Goal: Task Accomplishment & Management: Complete application form

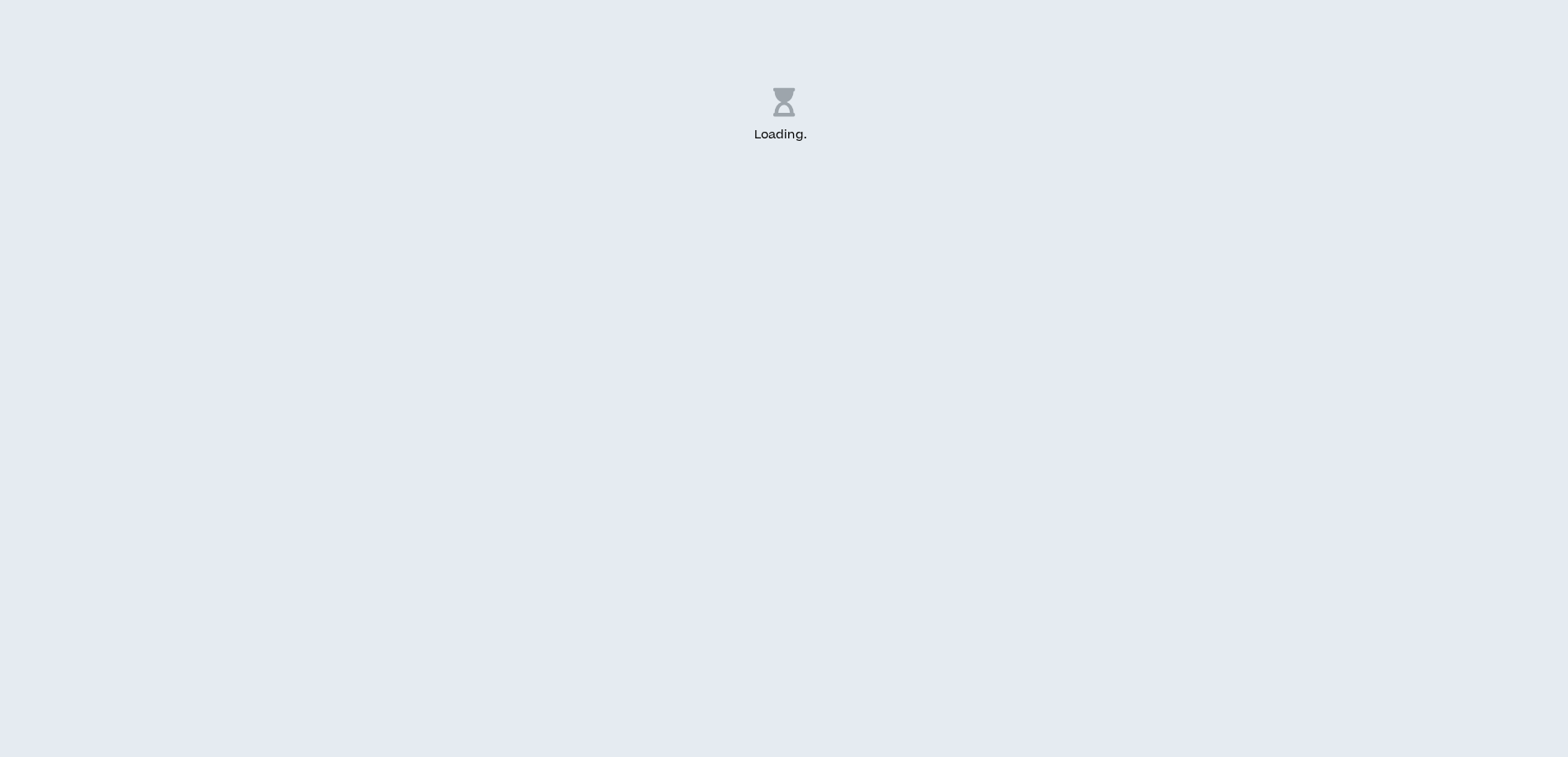
select select "US"
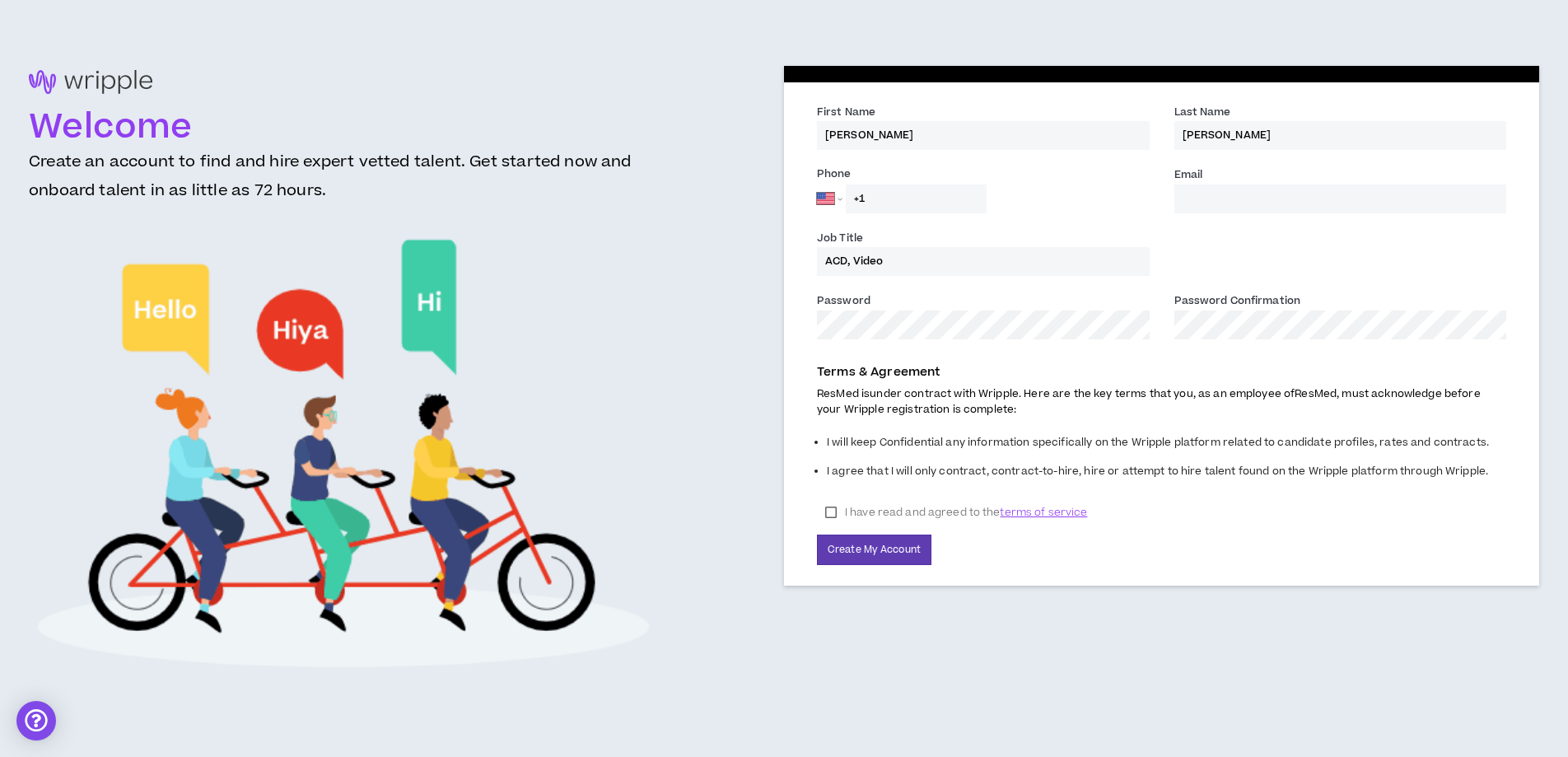
click at [1216, 203] on input "Email *" at bounding box center [1340, 199] width 333 height 29
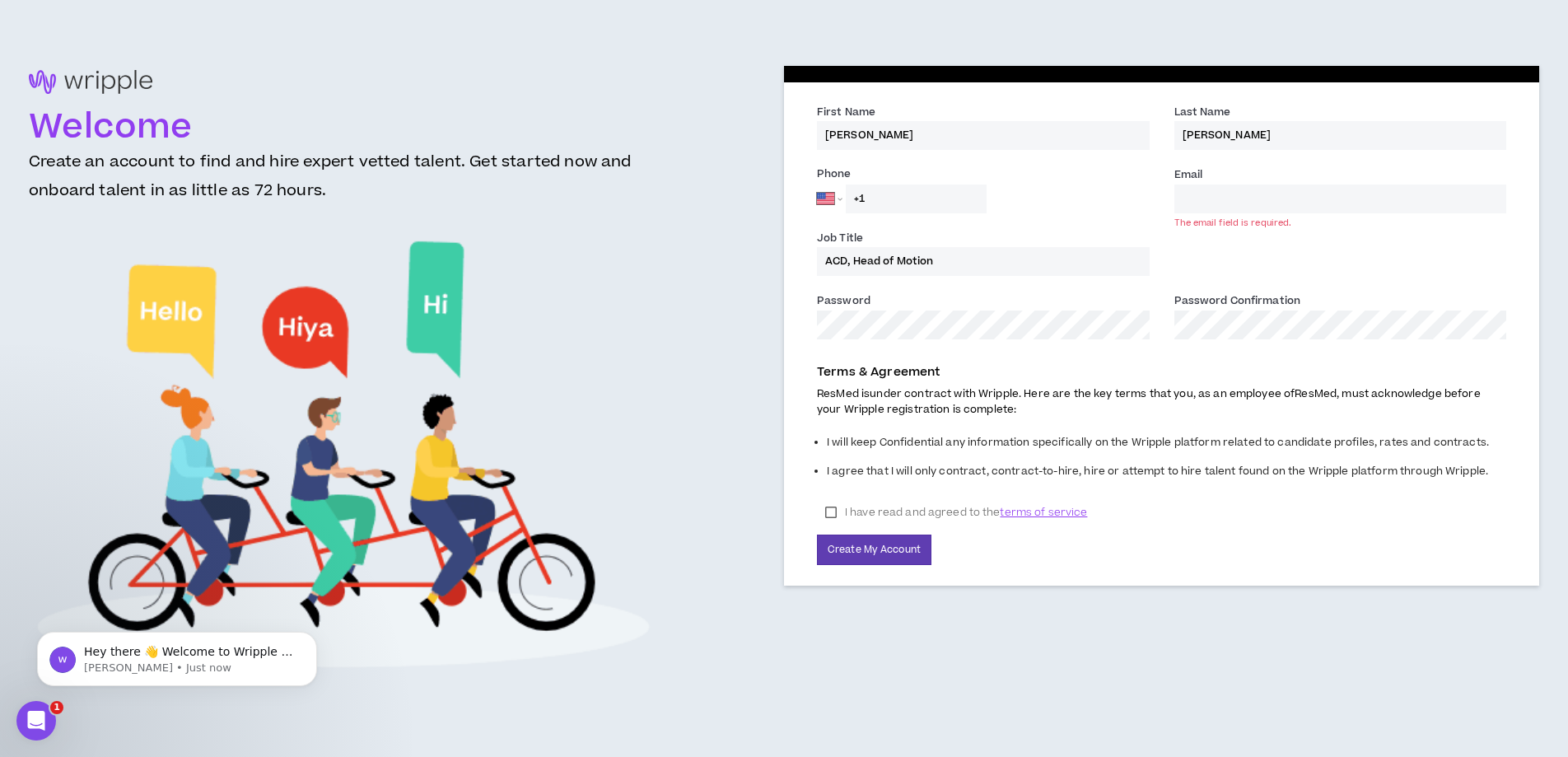
type input "ACD, Head of Motion"
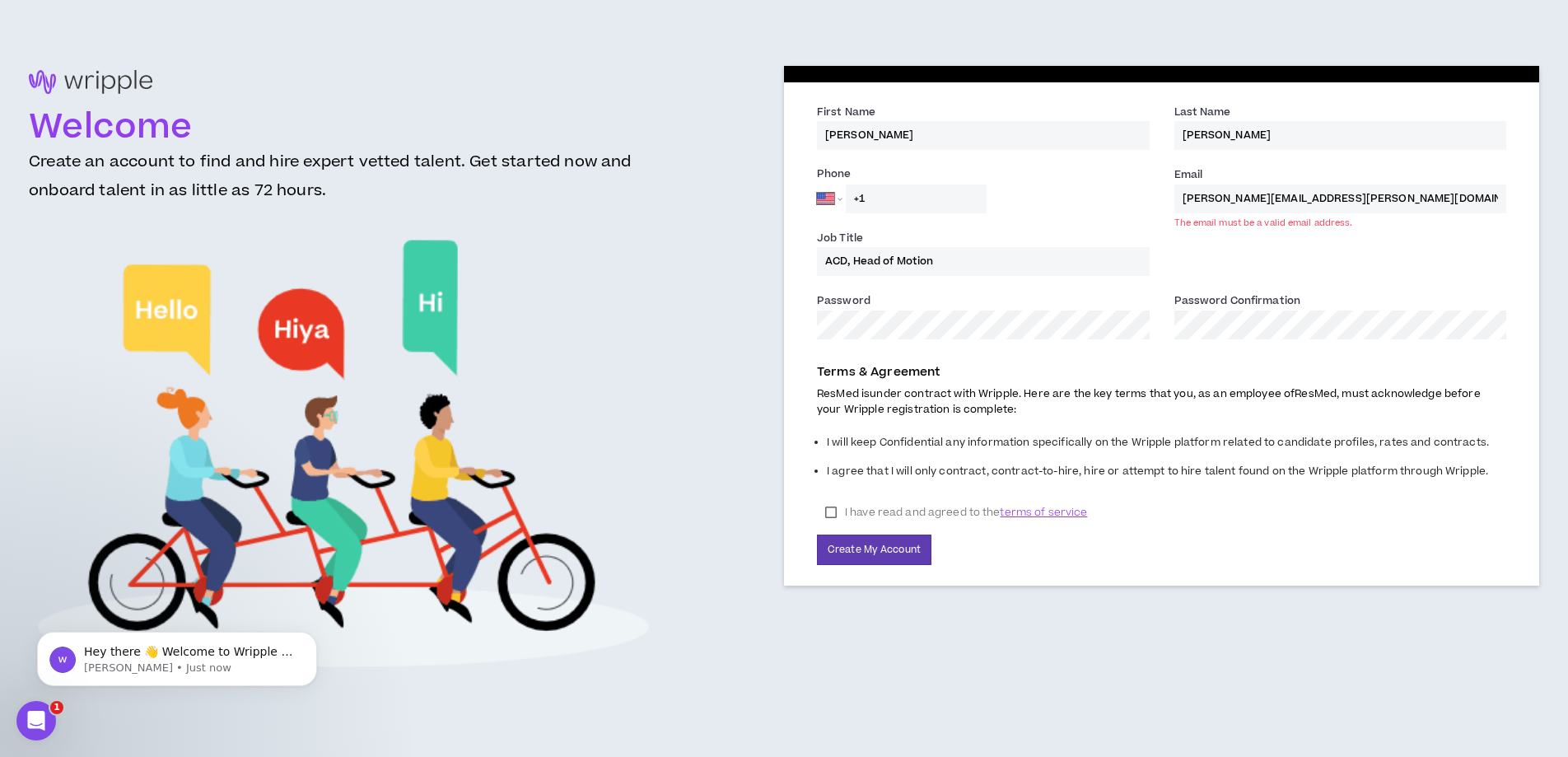
type input "[PERSON_NAME][EMAIL_ADDRESS][PERSON_NAME][DOMAIN_NAME]"
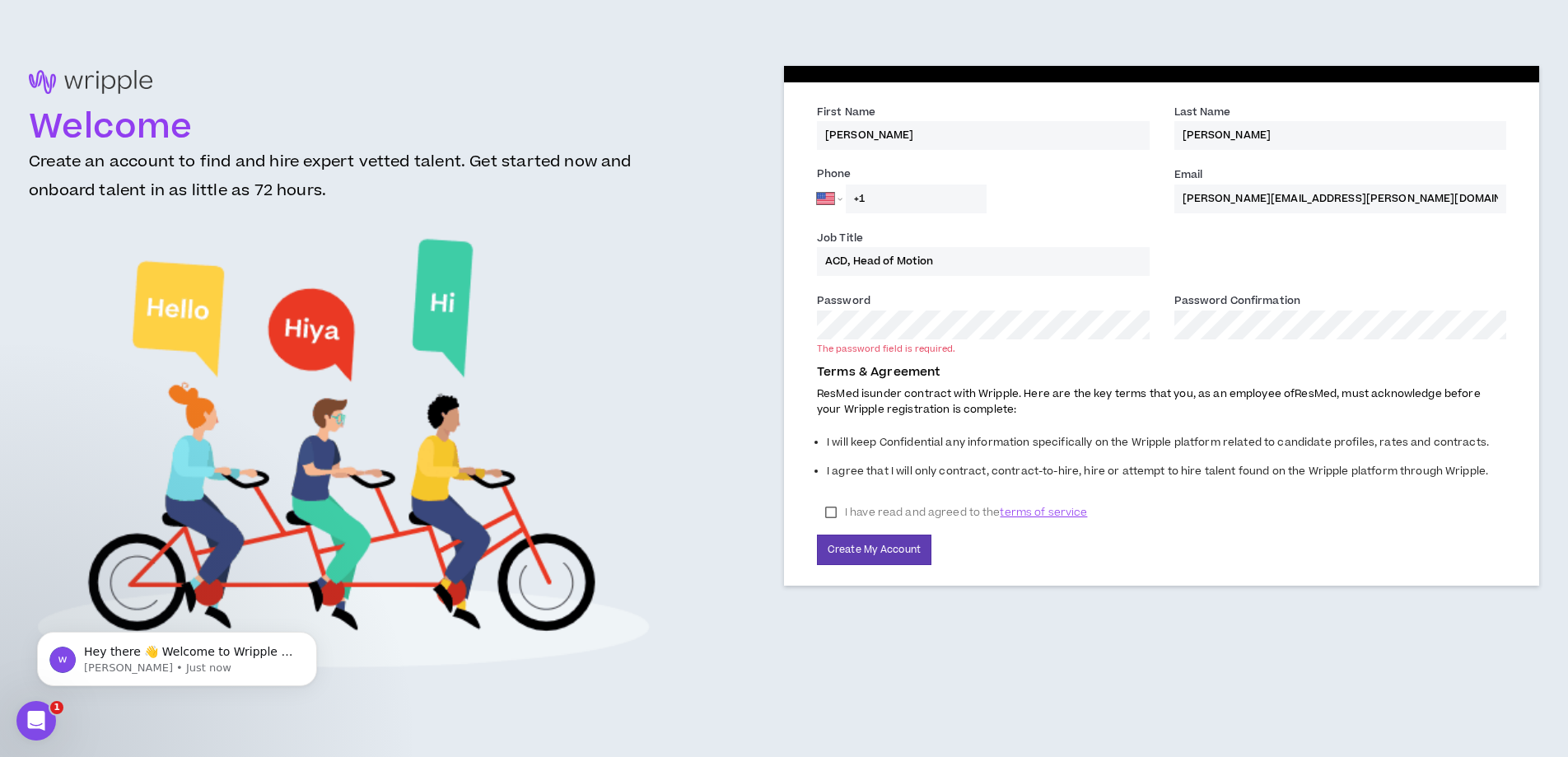
click at [833, 511] on label "I have read and agreed to the terms of service" at bounding box center [956, 512] width 279 height 25
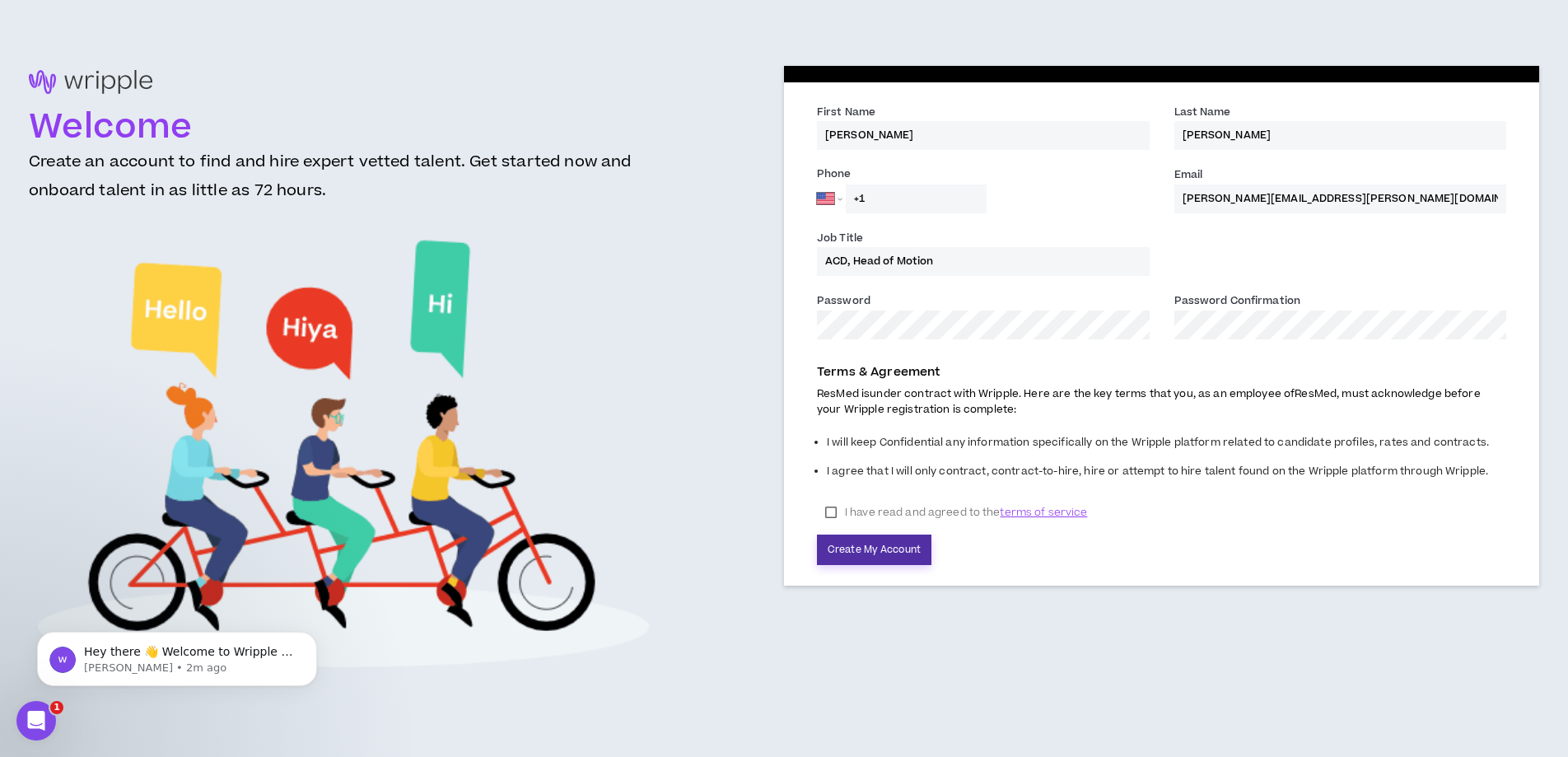
click at [834, 538] on button "Create My Account" at bounding box center [874, 549] width 114 height 30
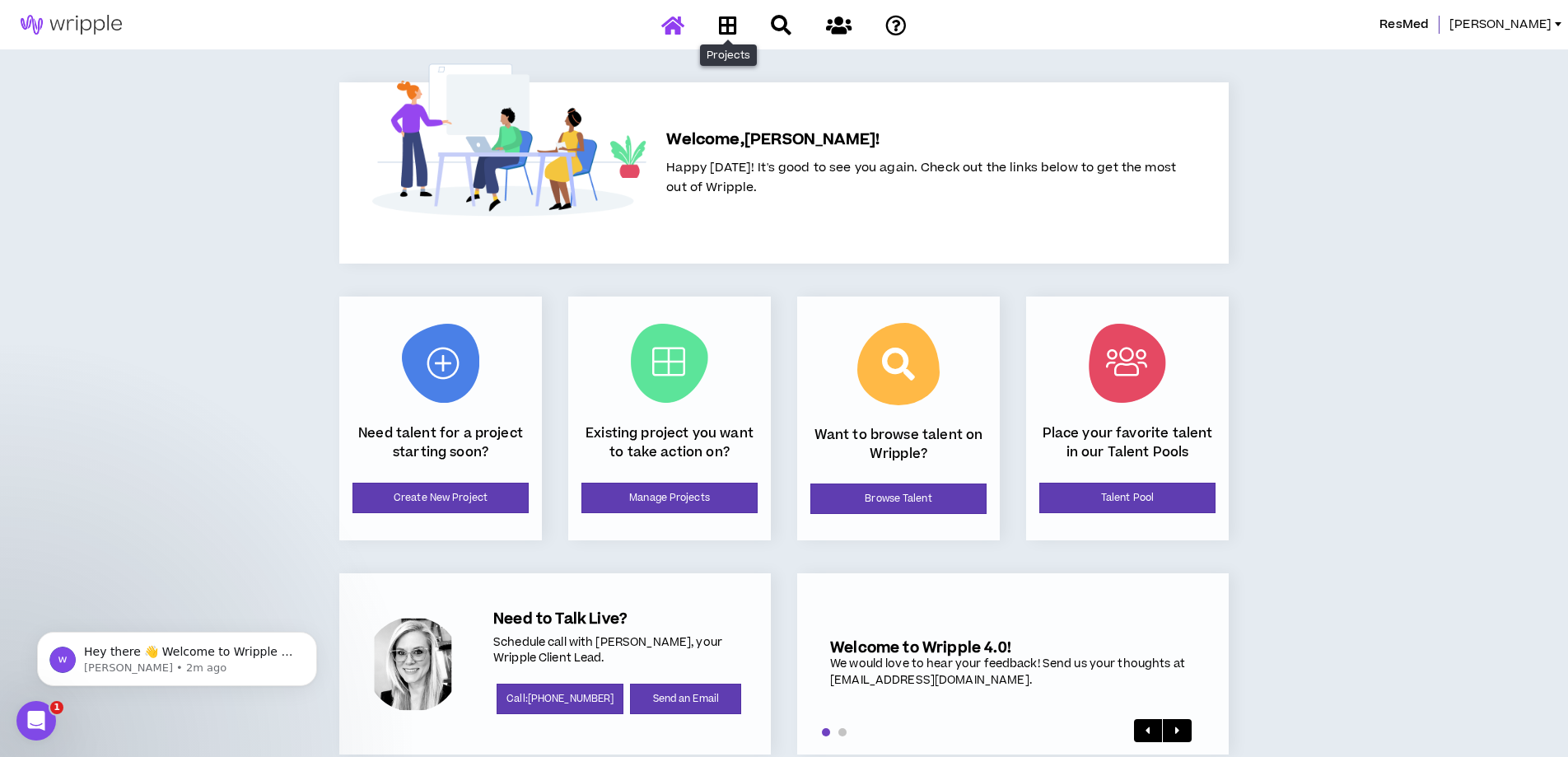
click at [718, 37] on link at bounding box center [727, 26] width 26 height 29
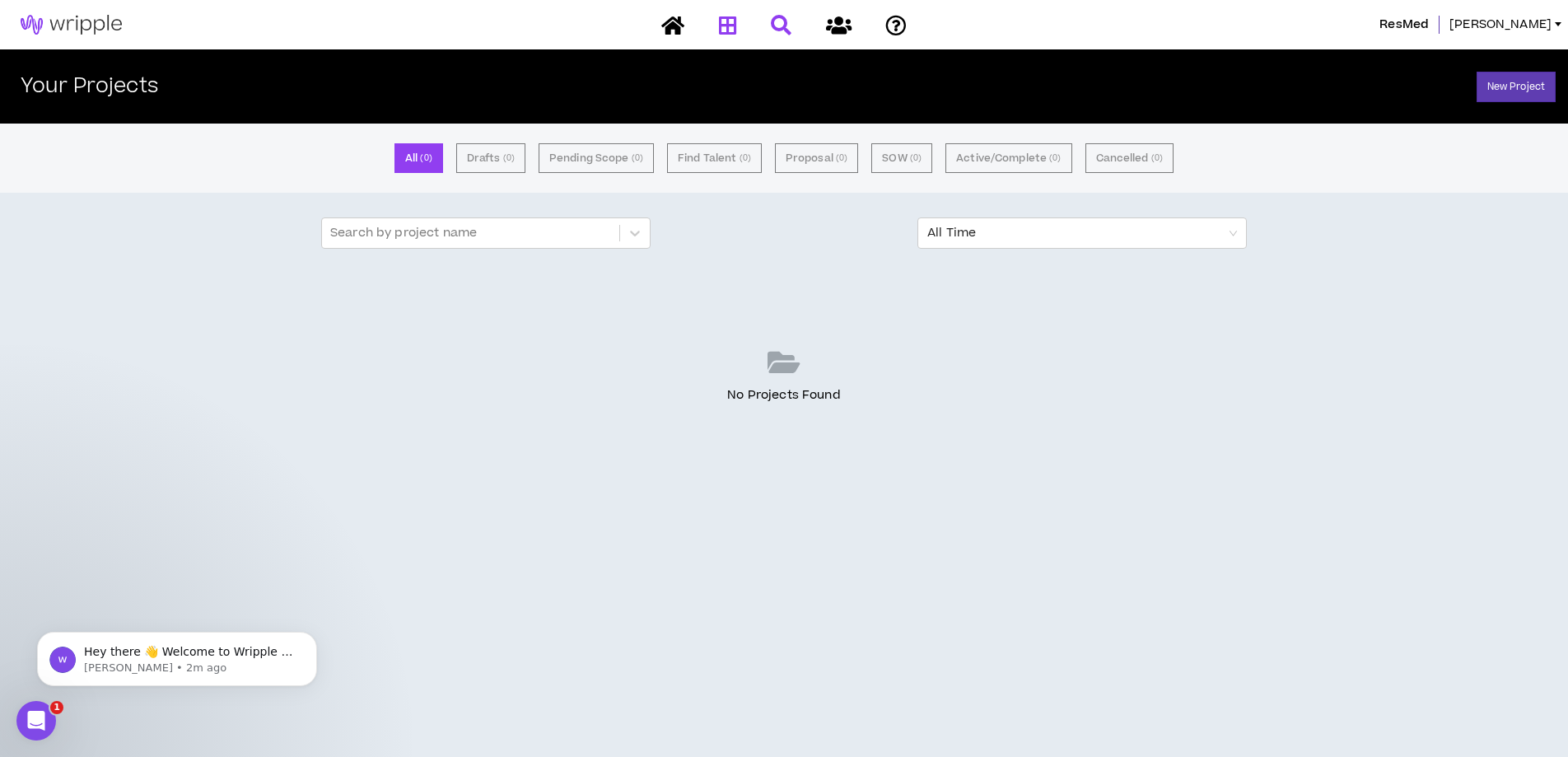
click at [780, 21] on icon at bounding box center [780, 25] width 21 height 21
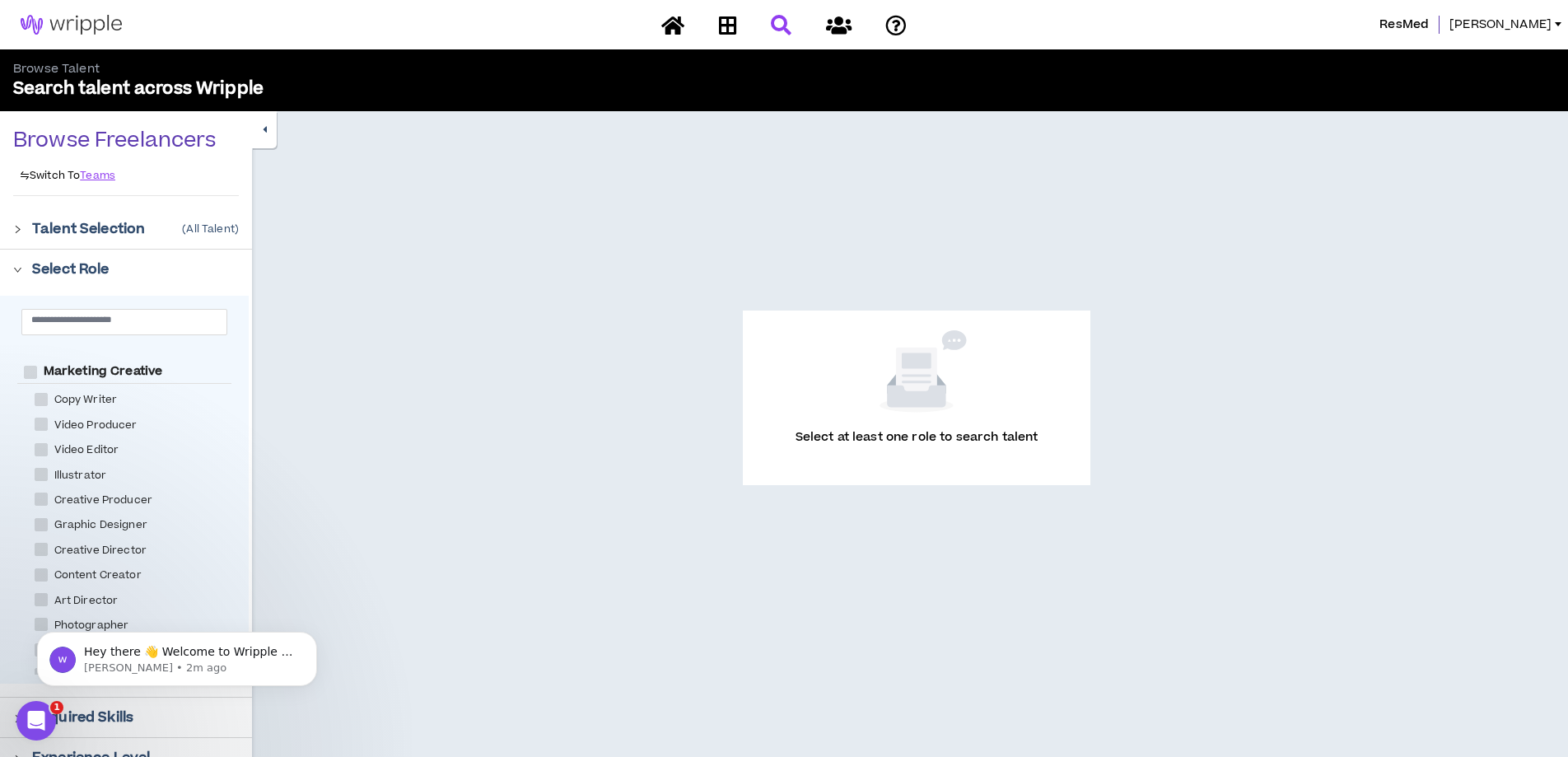
scroll to position [226, 0]
click at [88, 443] on span "Video Editor" at bounding box center [87, 449] width 79 height 16
checkbox Editor "****"
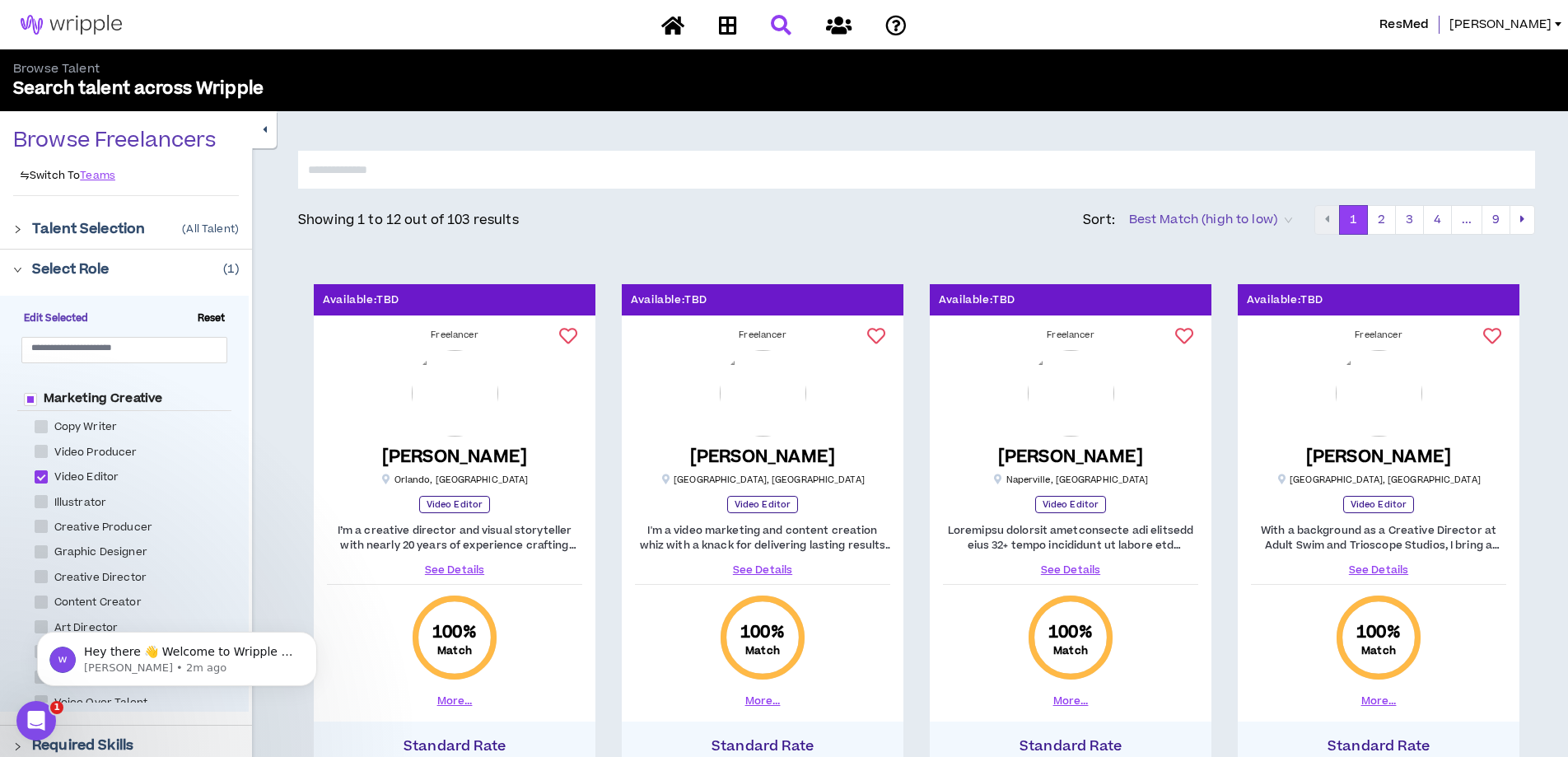
click at [346, 175] on input "text" at bounding box center [916, 169] width 1236 height 37
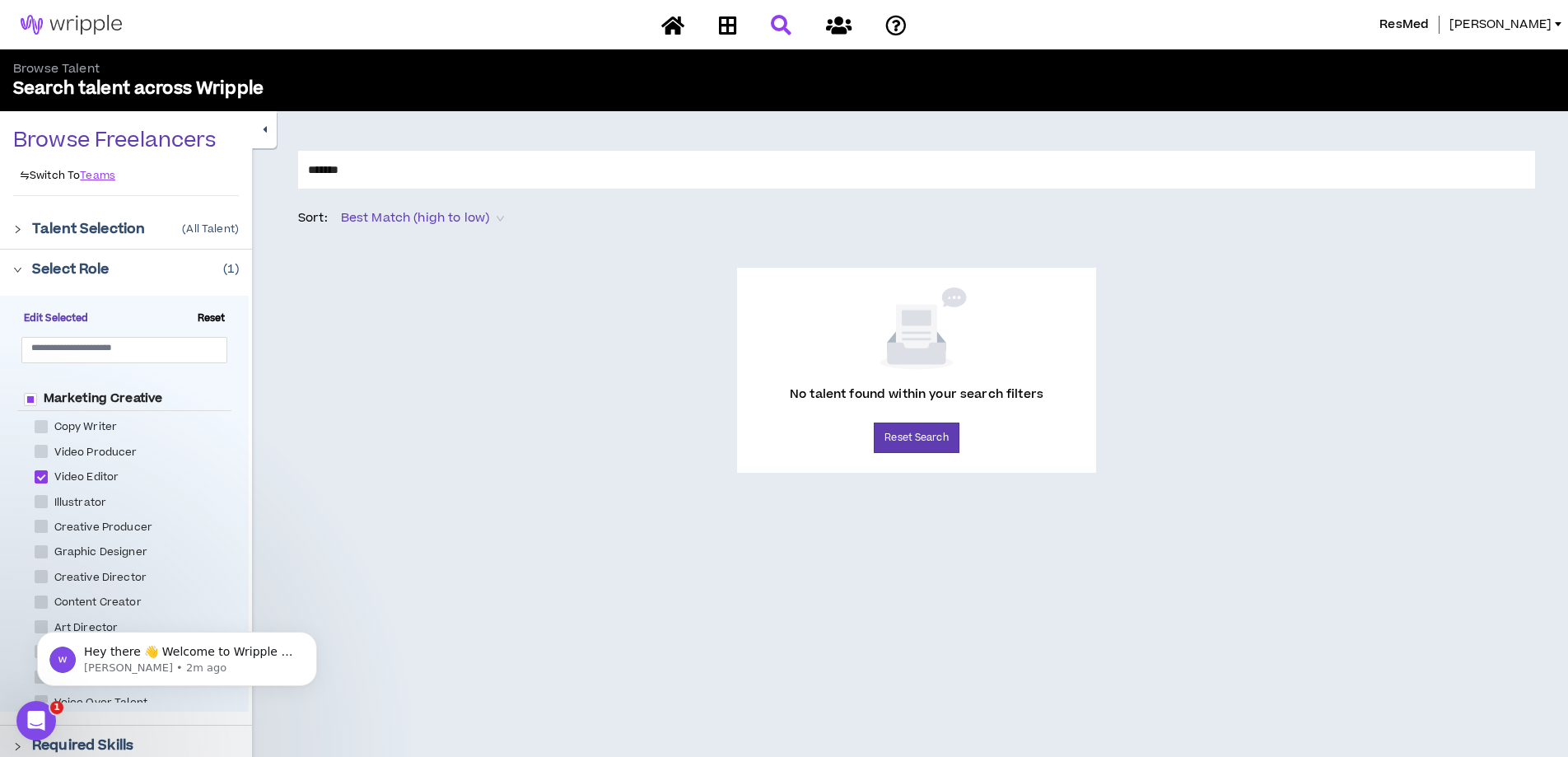
drag, startPoint x: 370, startPoint y: 170, endPoint x: 302, endPoint y: 163, distance: 68.4
click at [302, 163] on input "*******" at bounding box center [916, 169] width 1236 height 37
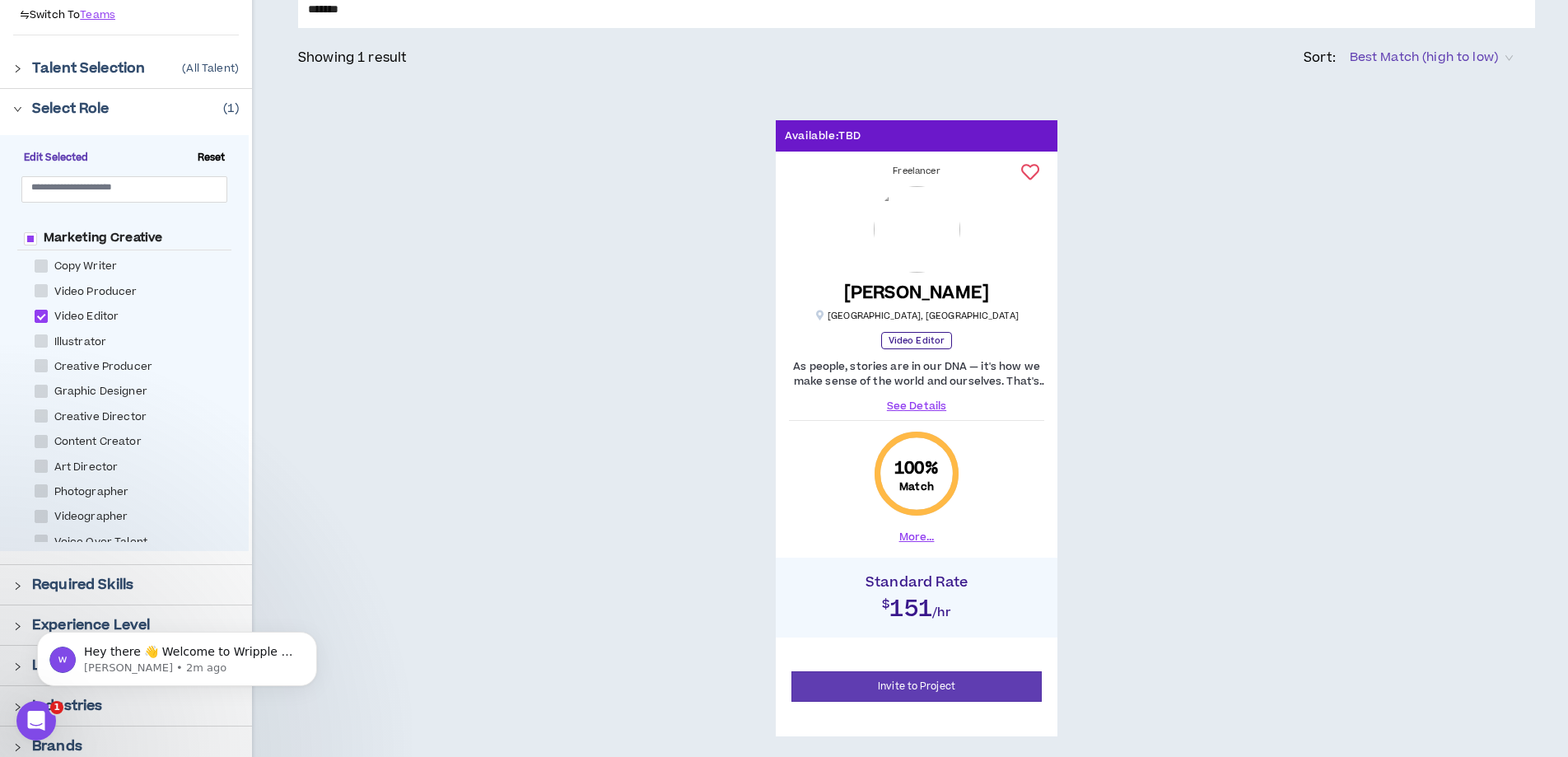
scroll to position [167, 0]
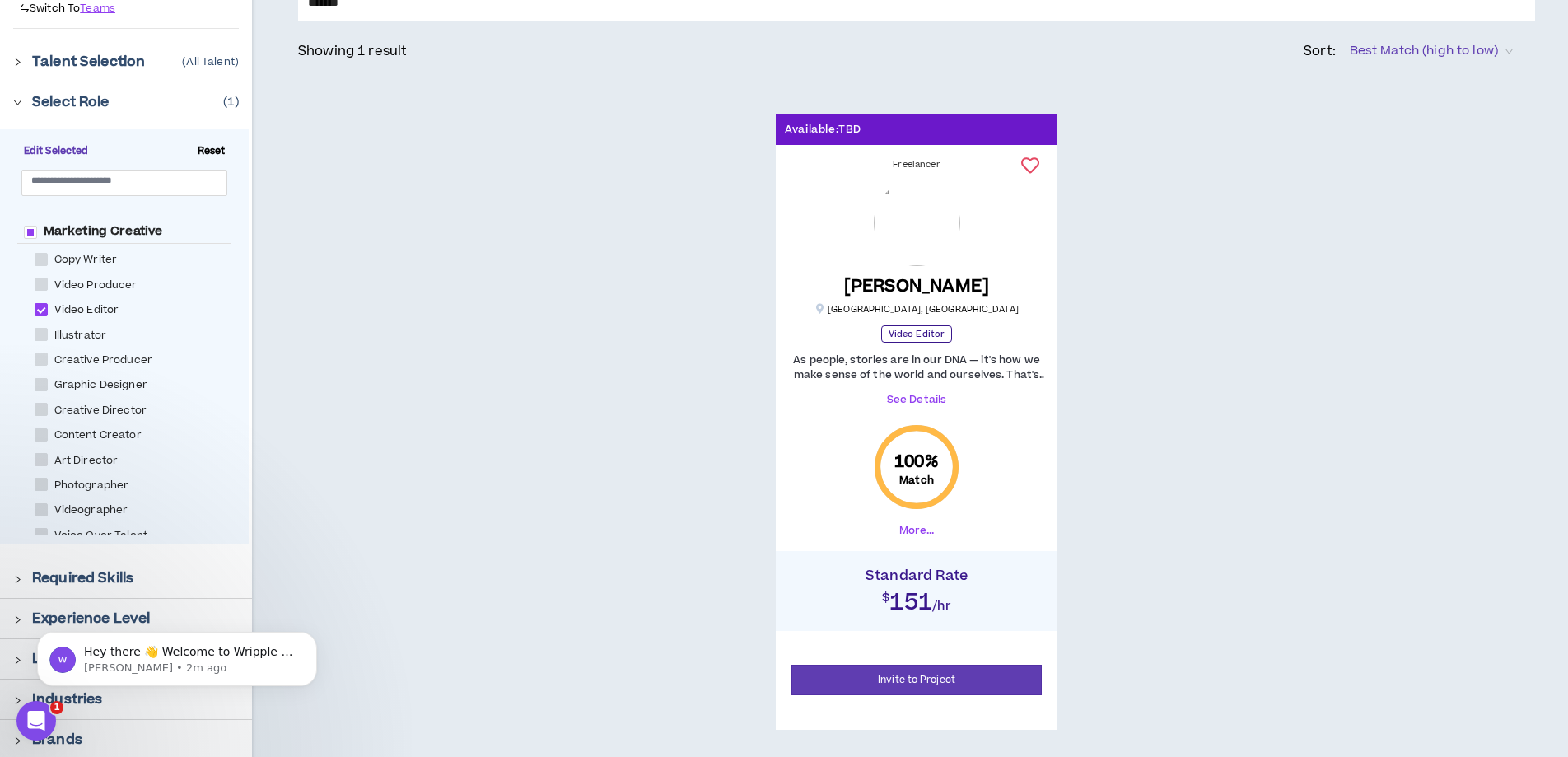
type input "*******"
